Goal: Task Accomplishment & Management: Manage account settings

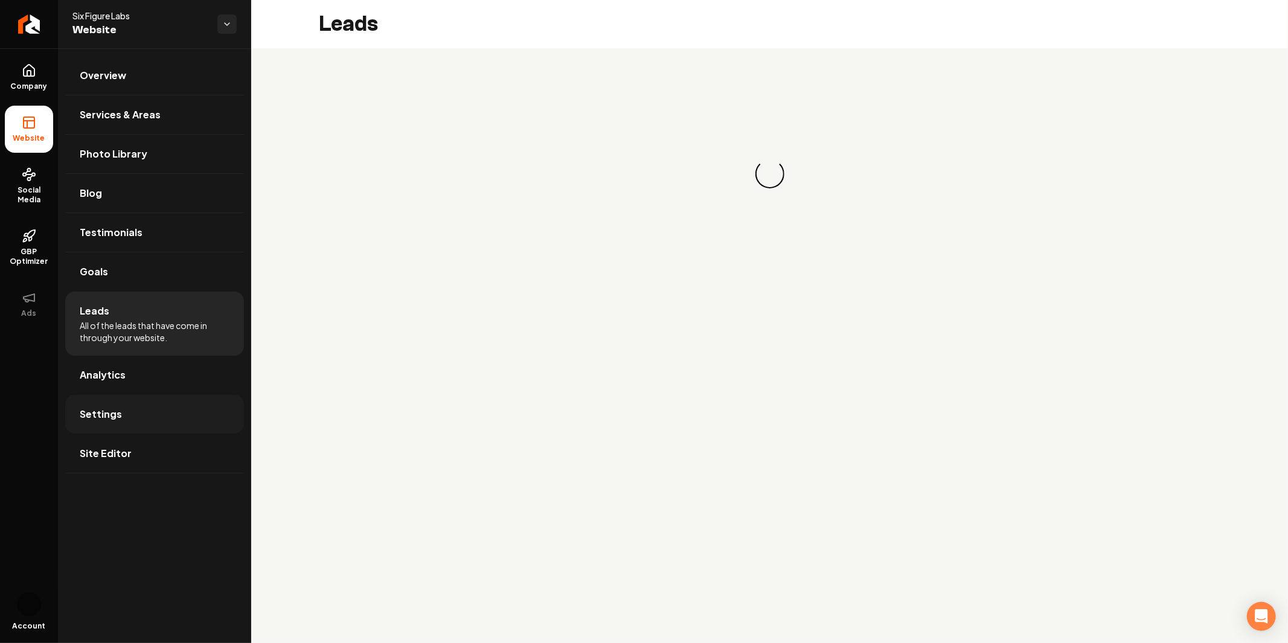
click at [120, 408] on link "Settings" at bounding box center [154, 414] width 179 height 39
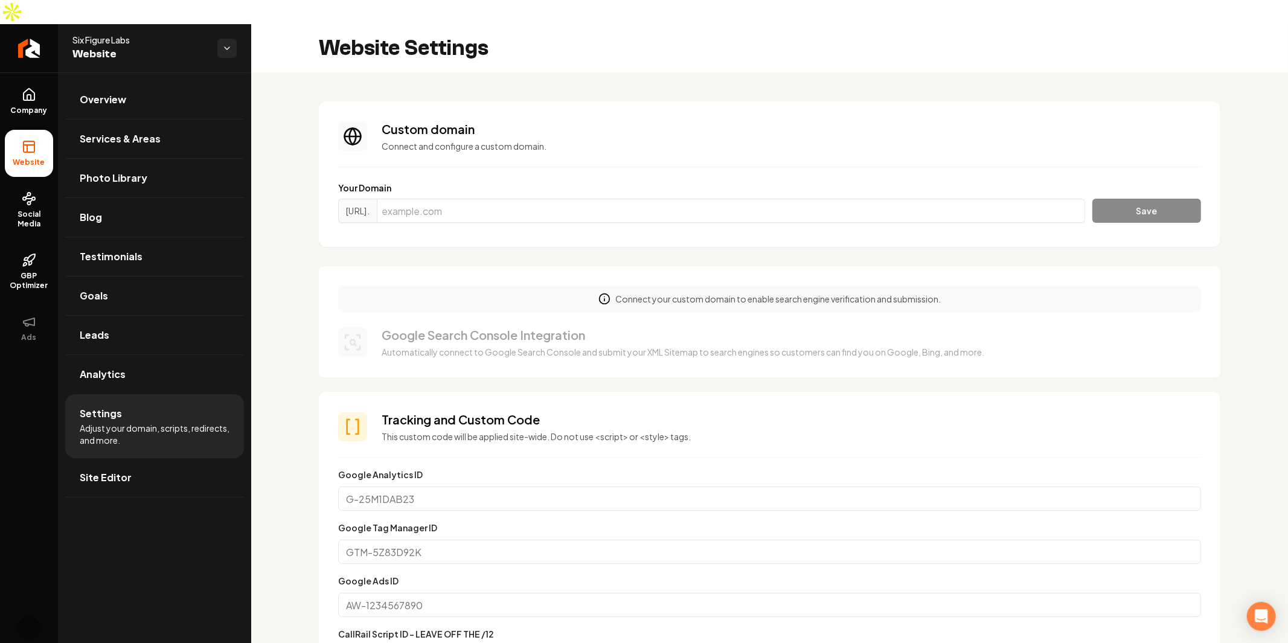
click at [161, 34] on span "Six Figure Labs" at bounding box center [139, 40] width 135 height 12
click at [219, 22] on html "Company Website Social Media GBP Optimizer Ads Account Six Figure Labs Website …" at bounding box center [644, 321] width 1288 height 643
click at [291, 47] on span "[PERSON_NAME]'s Wild West" at bounding box center [306, 41] width 115 height 12
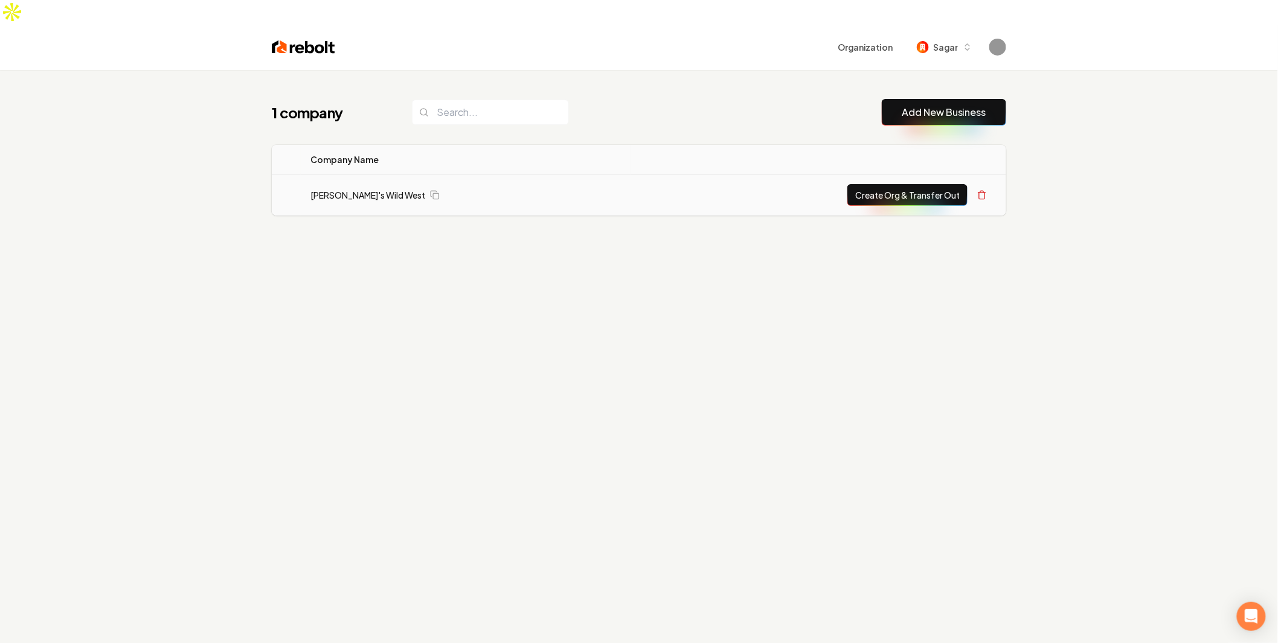
click at [340, 175] on td "[PERSON_NAME]'s Wild West" at bounding box center [466, 196] width 330 height 42
click at [348, 189] on link "[PERSON_NAME]'s Wild West" at bounding box center [367, 195] width 115 height 12
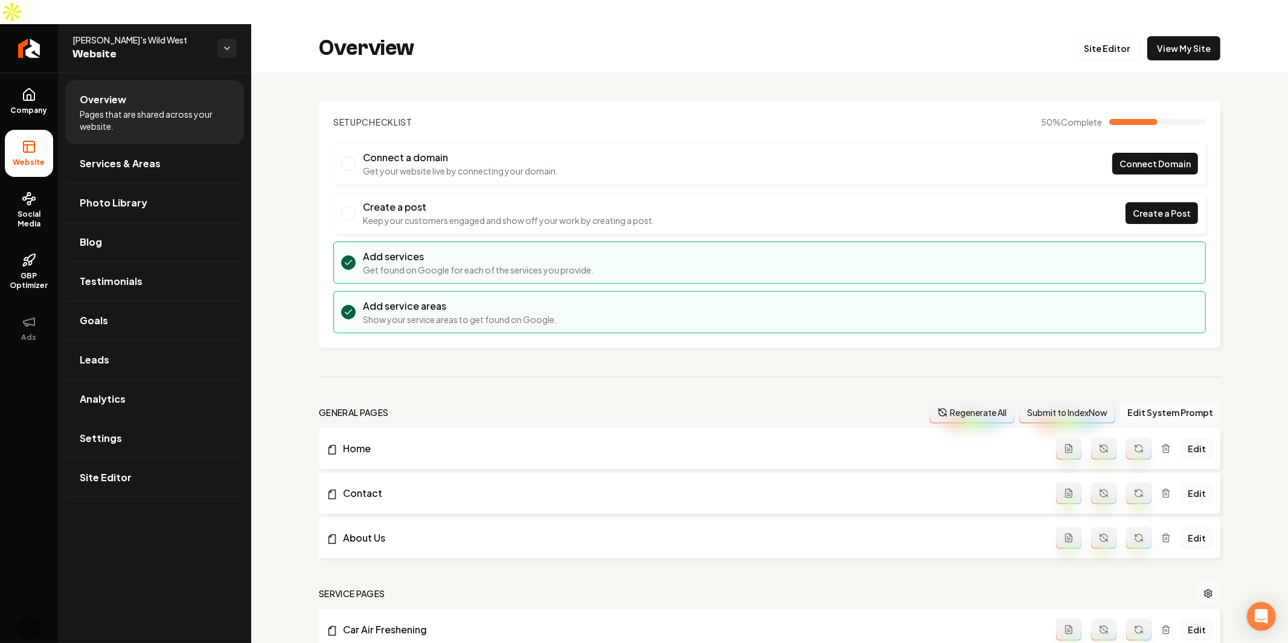
drag, startPoint x: 95, startPoint y: 406, endPoint x: 611, endPoint y: 412, distance: 515.3
click at [95, 419] on link "Settings" at bounding box center [154, 438] width 179 height 39
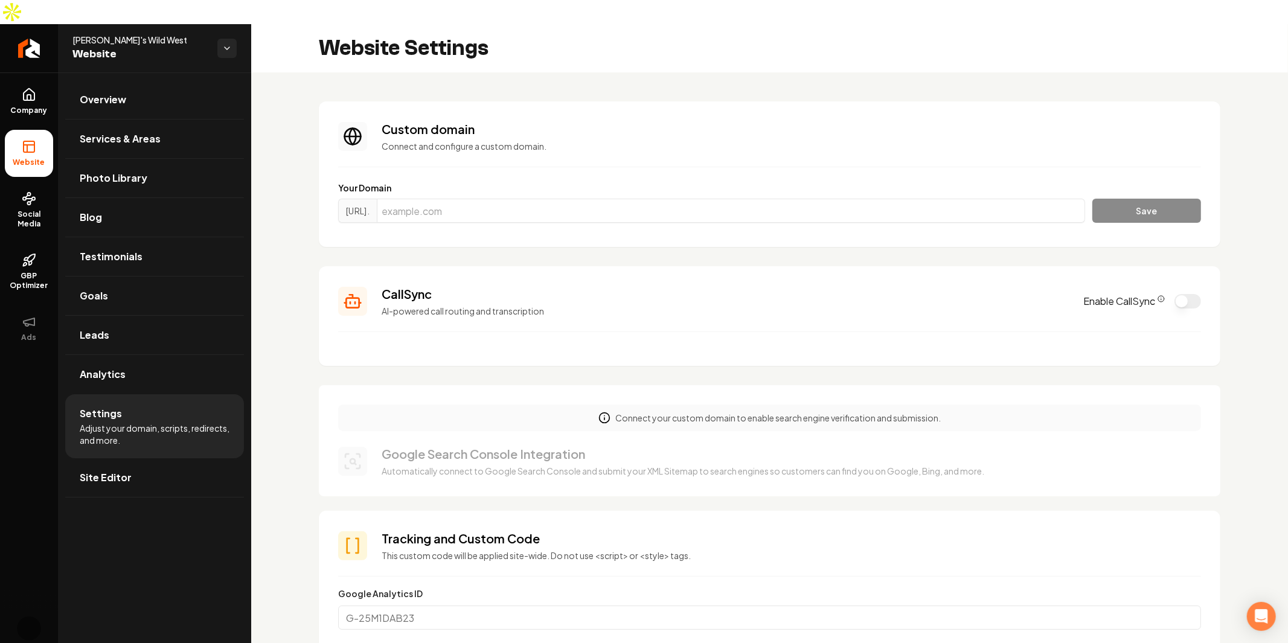
click at [1178, 294] on button "Enable CallSync" at bounding box center [1188, 301] width 27 height 14
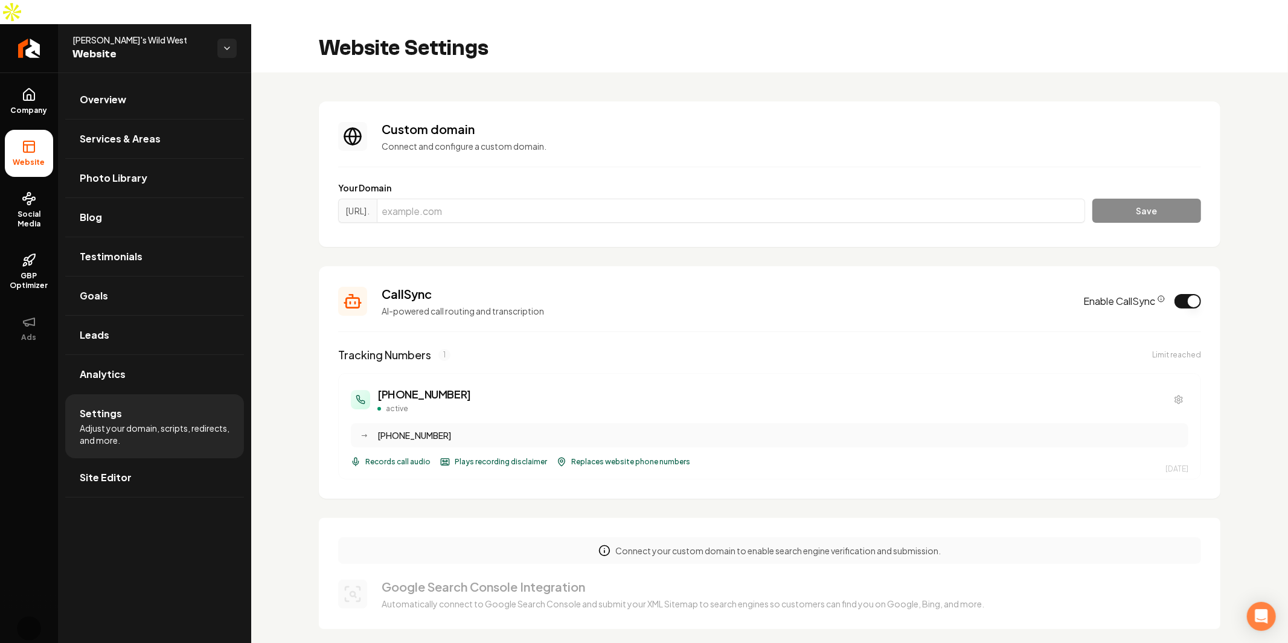
click at [1166, 350] on div "Limit reached" at bounding box center [1176, 355] width 49 height 10
